Goal: Information Seeking & Learning: Learn about a topic

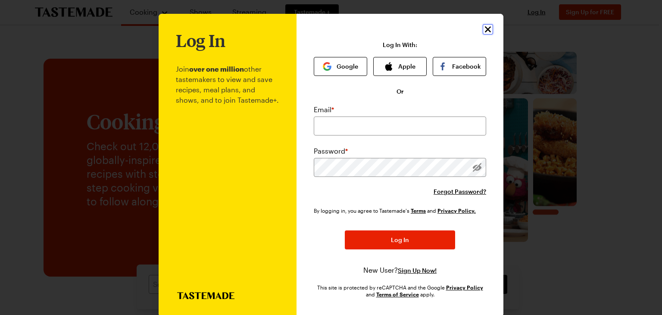
click at [487, 30] on icon "Close" at bounding box center [488, 29] width 10 height 10
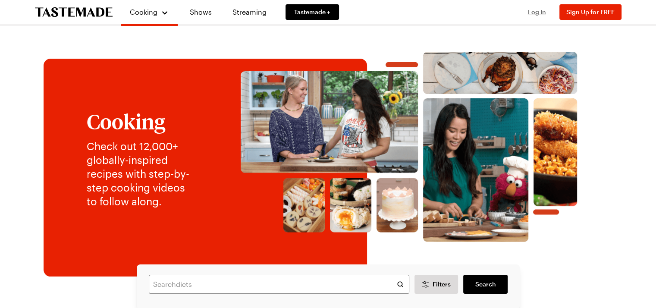
click at [540, 9] on span "Log In" at bounding box center [537, 11] width 18 height 7
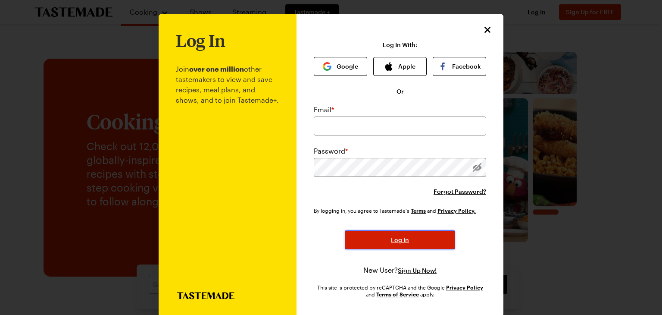
click at [389, 246] on button "Log In" at bounding box center [400, 239] width 110 height 19
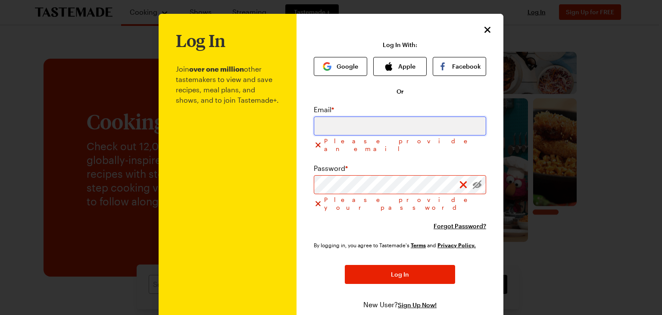
click at [374, 125] on input "email" at bounding box center [400, 125] width 172 height 19
type input "[EMAIL_ADDRESS][DOMAIN_NAME]"
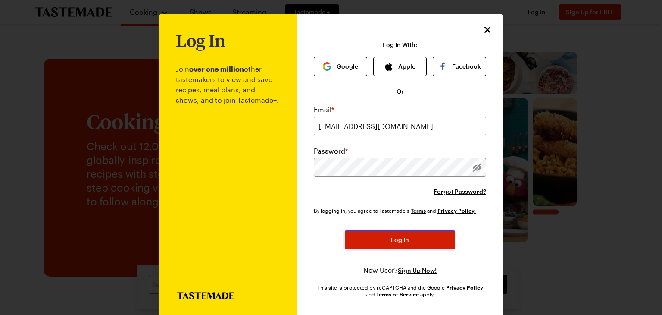
click at [378, 237] on button "Log In" at bounding box center [400, 239] width 110 height 19
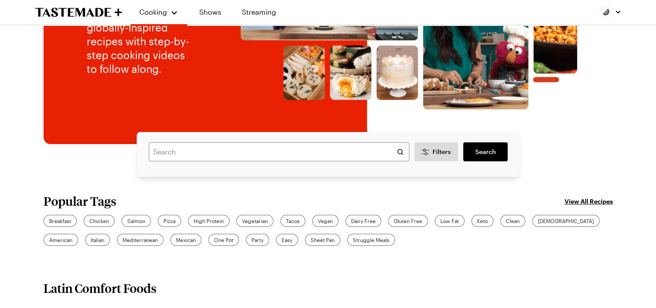
scroll to position [128, 0]
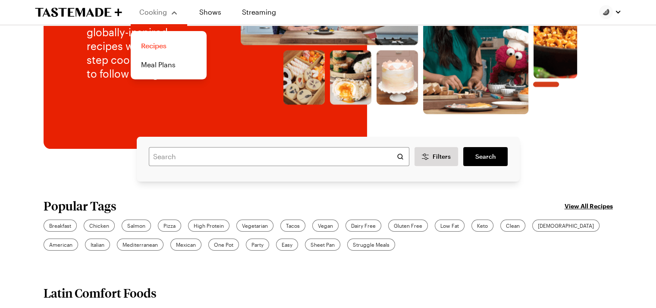
click at [156, 48] on link "Recipes" at bounding box center [169, 45] width 66 height 19
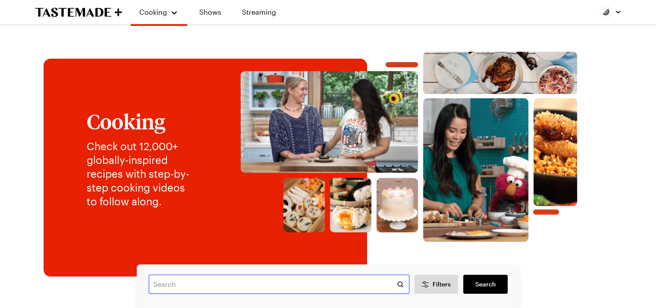
click at [222, 282] on input "text" at bounding box center [279, 284] width 260 height 19
type input "cookies"
click at [479, 279] on link "Search" at bounding box center [485, 284] width 44 height 19
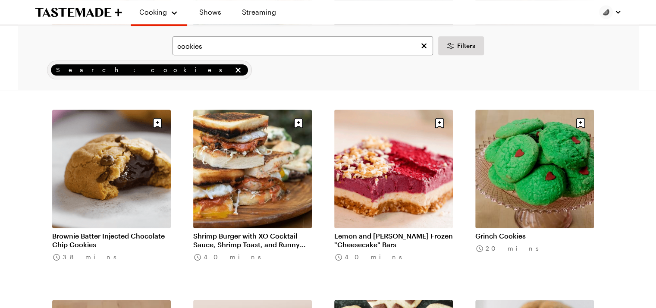
scroll to position [1041, 0]
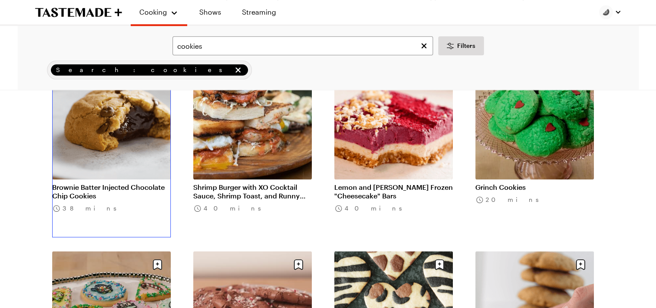
click at [97, 186] on link "Brownie Batter Injected Chocolate Chip Cookies" at bounding box center [111, 191] width 119 height 17
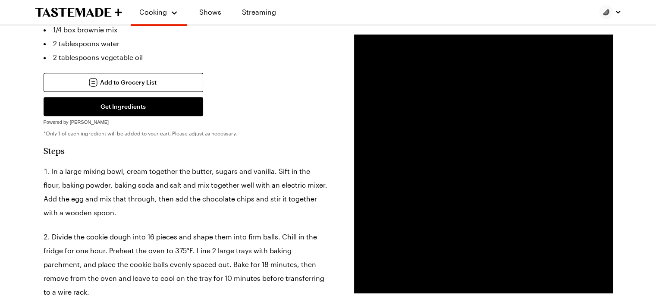
scroll to position [376, 0]
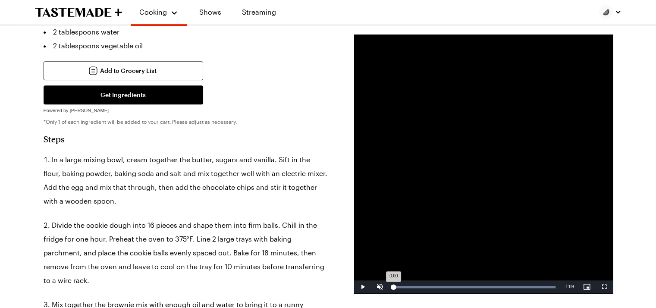
click at [393, 287] on div "Loaded : 100.00% 0:00 0:00" at bounding box center [474, 287] width 163 height 2
click at [361, 287] on span "Video Player" at bounding box center [362, 287] width 17 height 0
click at [604, 287] on span "Video Player" at bounding box center [604, 287] width 17 height 0
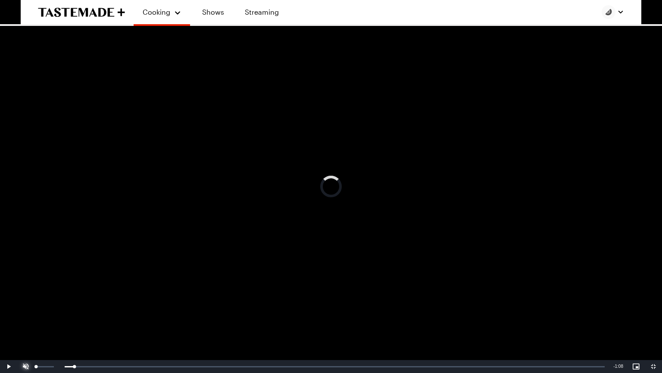
click at [26, 307] on span "Video Player" at bounding box center [25, 366] width 17 height 0
click at [342, 216] on video "Video Player" at bounding box center [331, 186] width 662 height 373
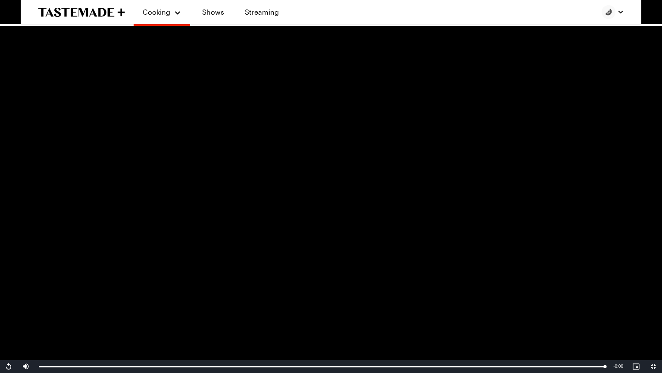
type textarea "x"
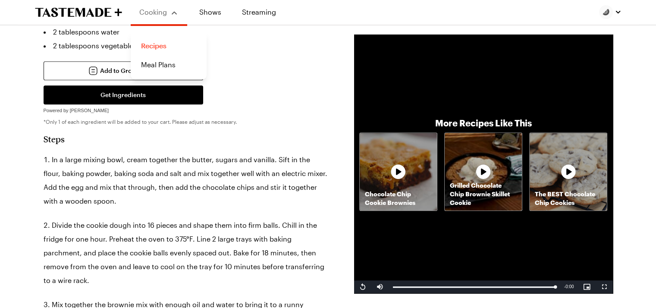
click at [160, 44] on link "Recipes" at bounding box center [169, 45] width 66 height 19
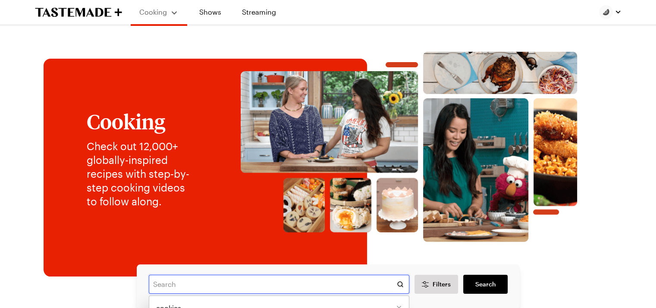
click at [264, 286] on input "text" at bounding box center [279, 284] width 260 height 19
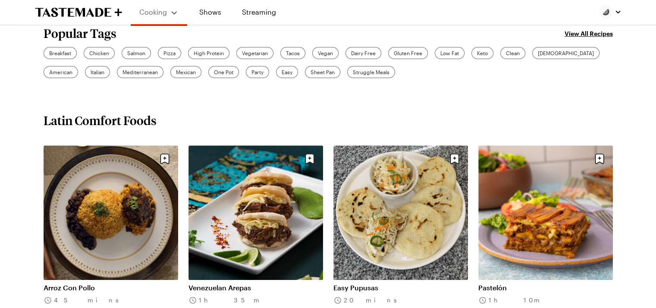
scroll to position [125, 0]
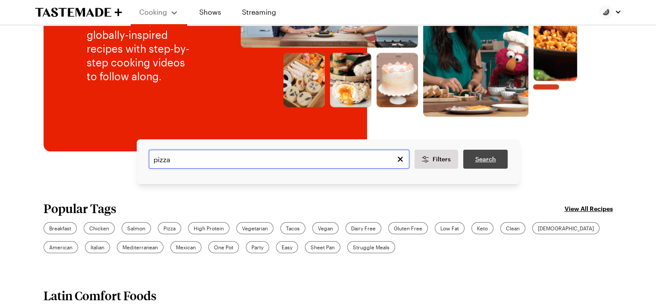
type input "pizza"
click at [483, 157] on span "Search" at bounding box center [485, 159] width 21 height 9
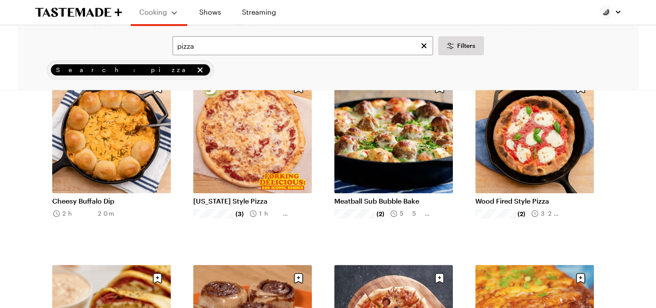
scroll to position [247, 0]
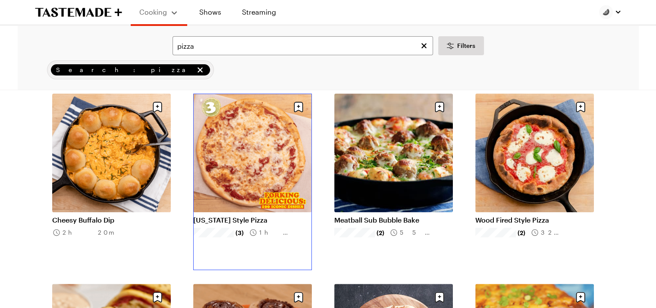
click at [246, 216] on link "[US_STATE] Style Pizza" at bounding box center [252, 220] width 119 height 9
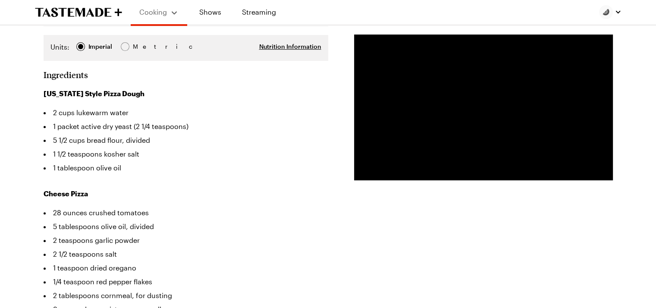
scroll to position [174, 0]
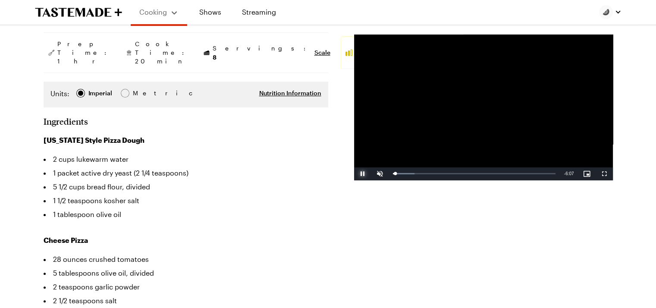
click at [361, 174] on span "Video Player" at bounding box center [362, 174] width 17 height 0
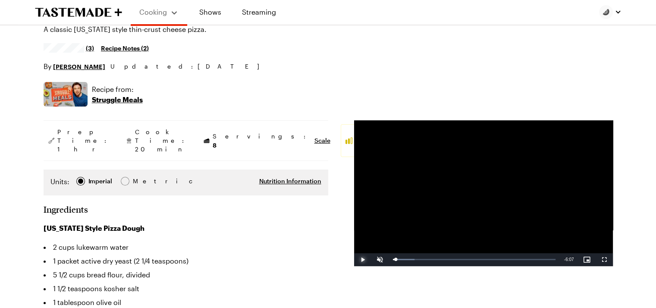
scroll to position [84, 0]
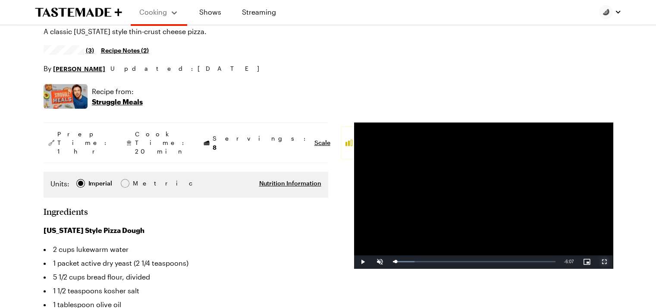
click at [605, 262] on span "Video Player" at bounding box center [604, 262] width 17 height 0
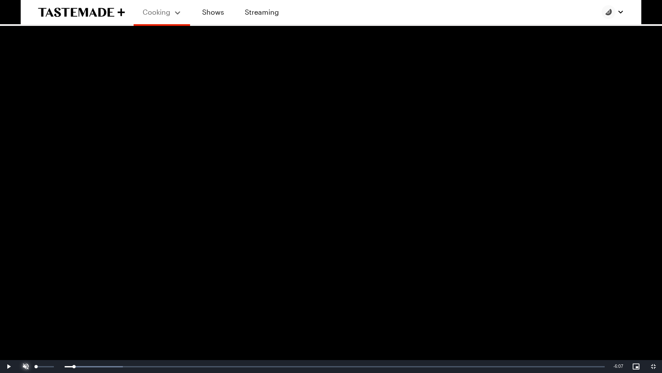
click at [24, 307] on span "Video Player" at bounding box center [25, 366] width 17 height 0
click at [6, 307] on span "Video Player" at bounding box center [8, 366] width 17 height 0
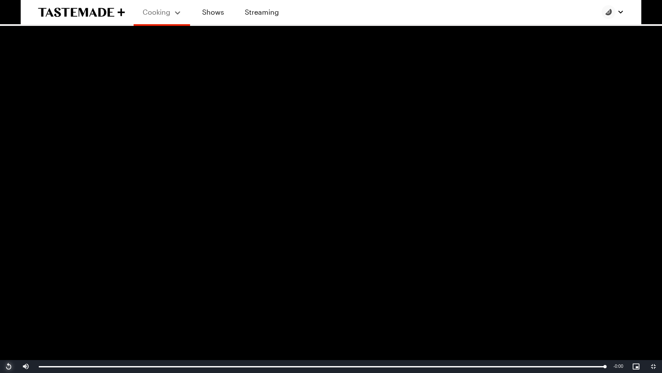
type textarea "x"
